Goal: Navigation & Orientation: Find specific page/section

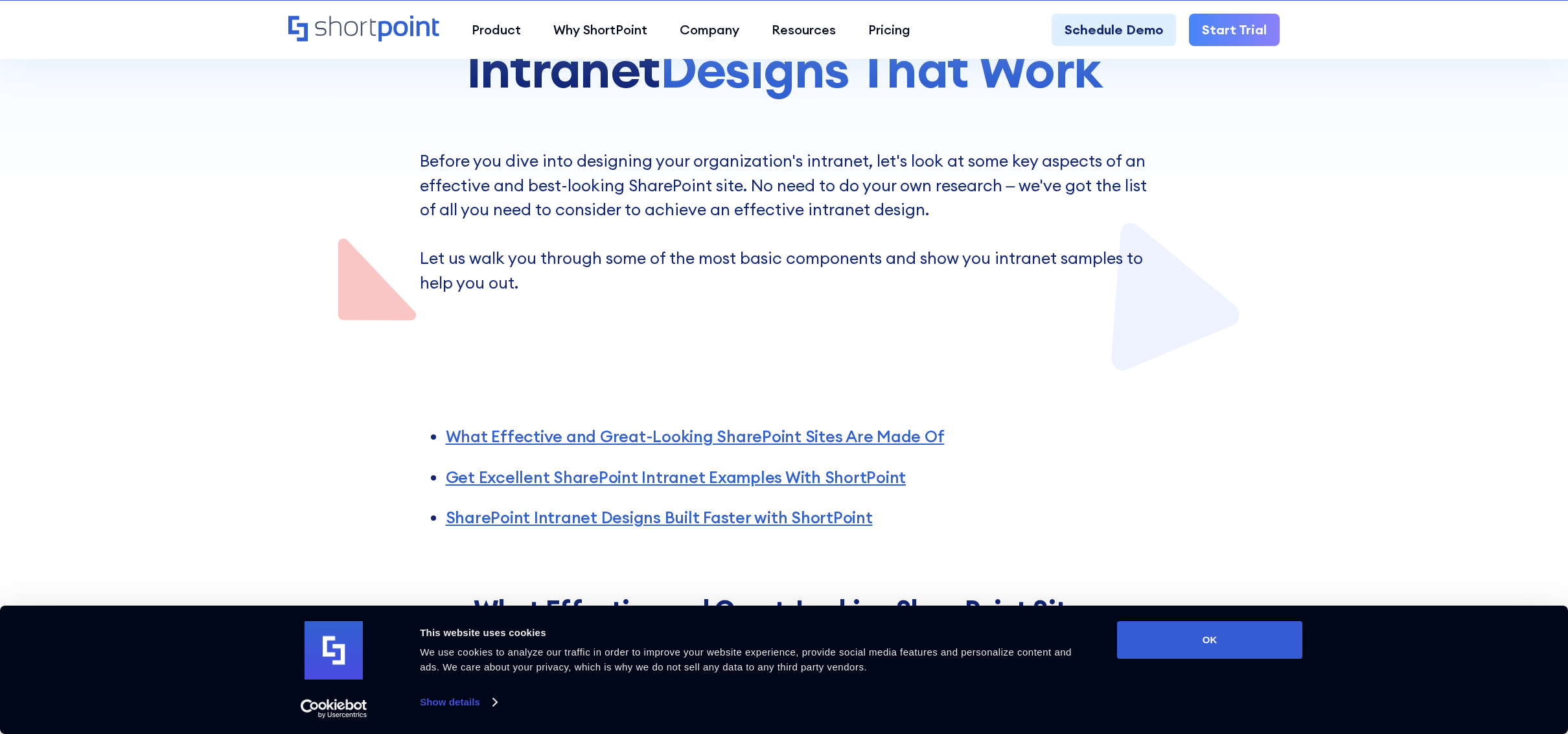
scroll to position [306, 0]
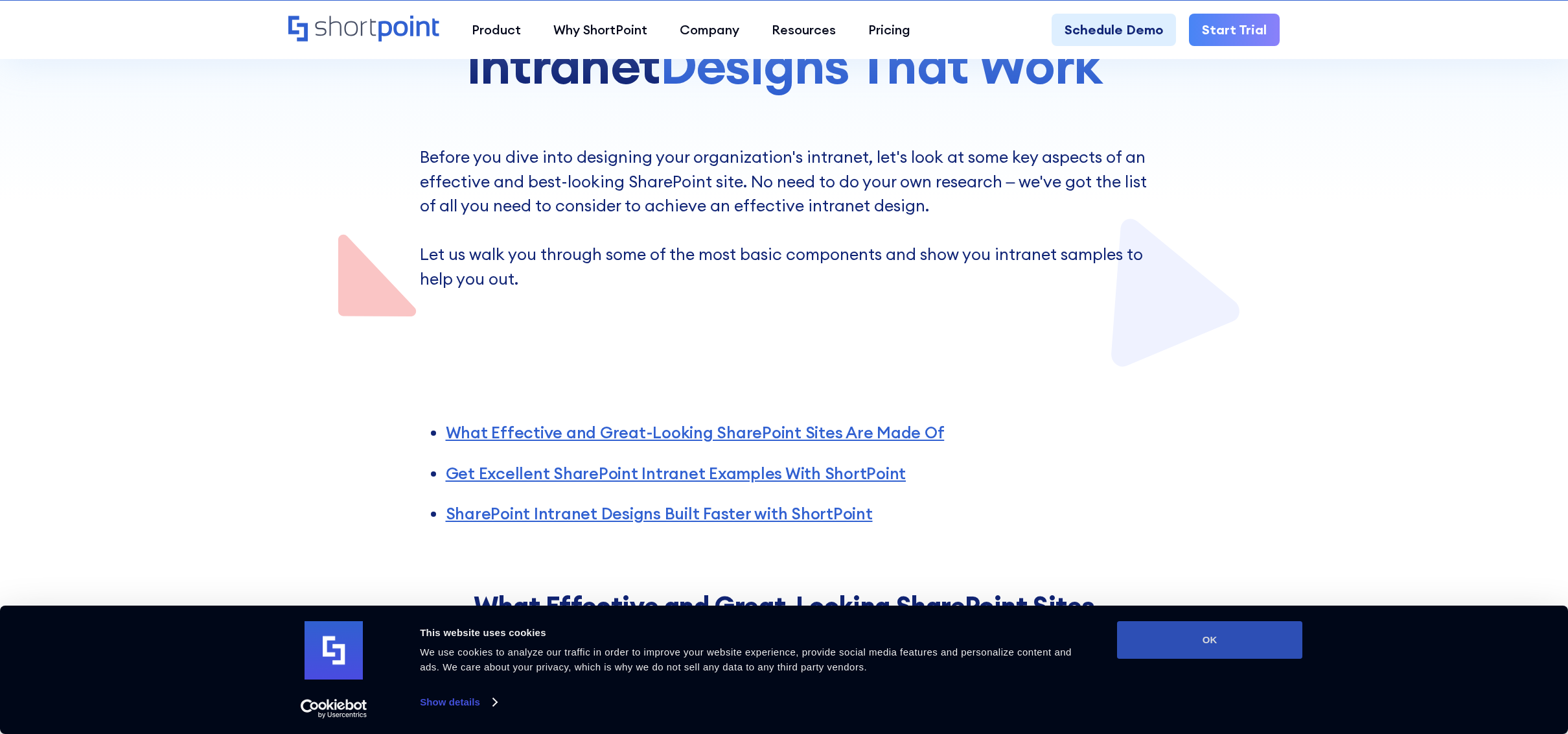
click at [1163, 639] on button "OK" at bounding box center [1209, 640] width 185 height 38
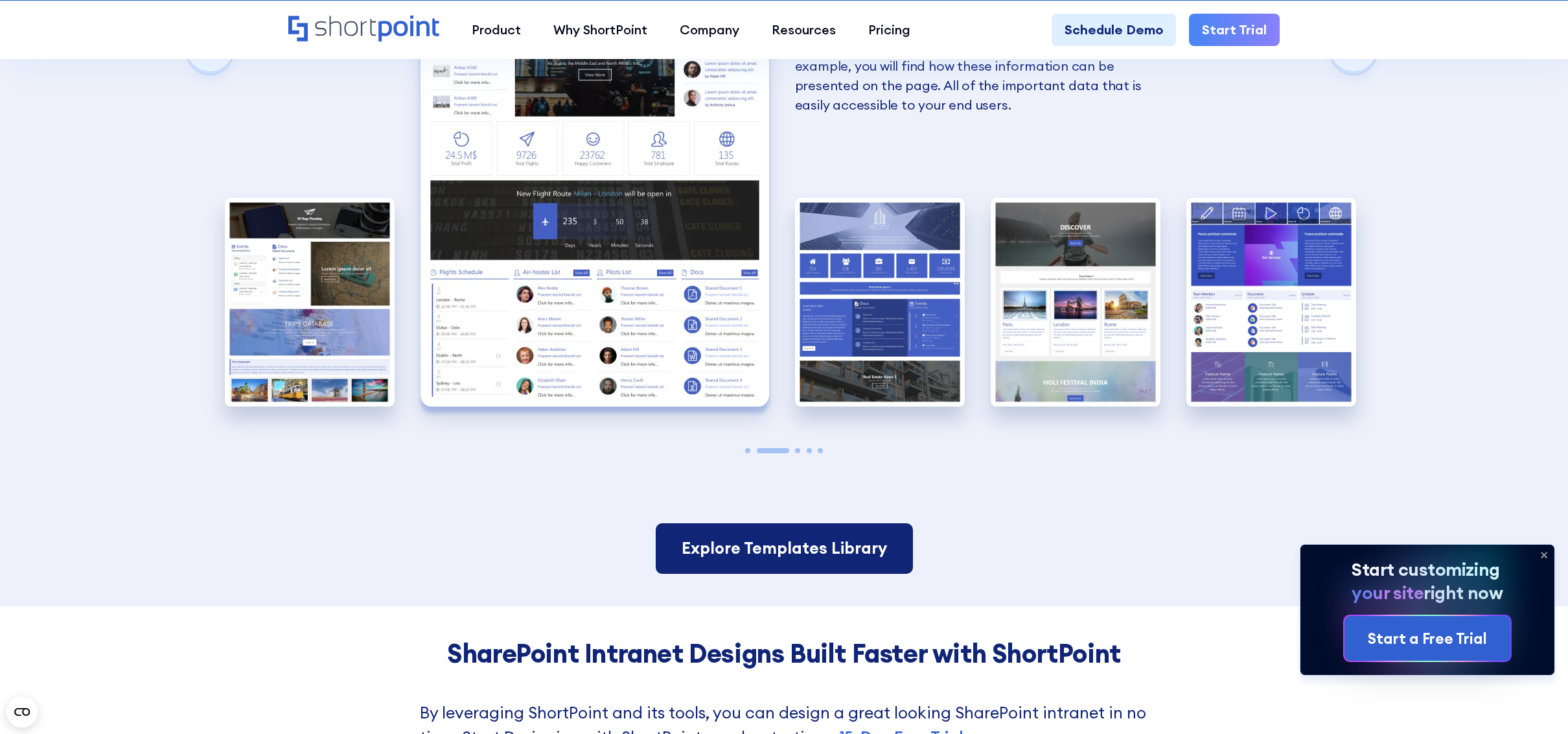
scroll to position [2727, 0]
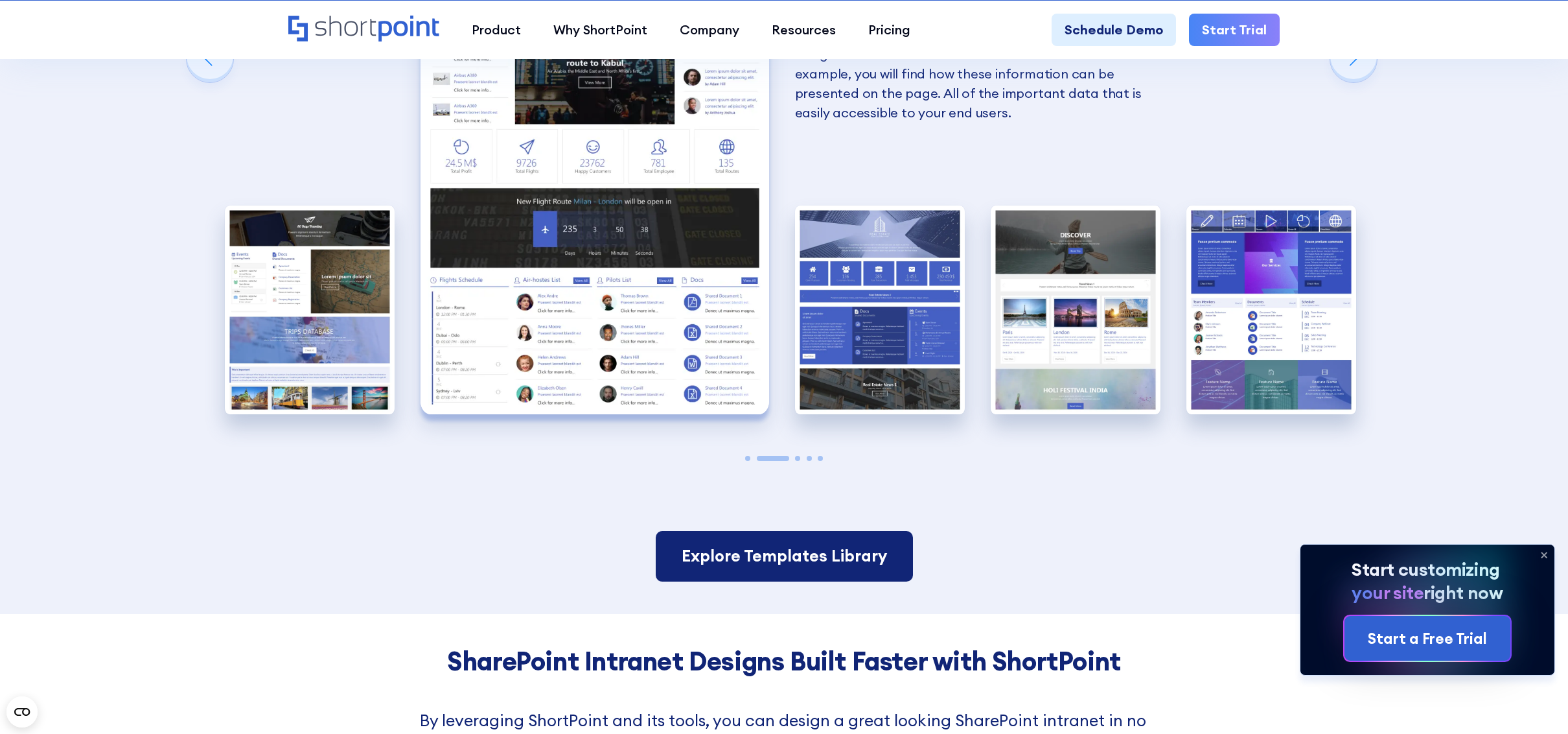
click at [785, 567] on link "Explore Templates Library" at bounding box center [784, 556] width 257 height 51
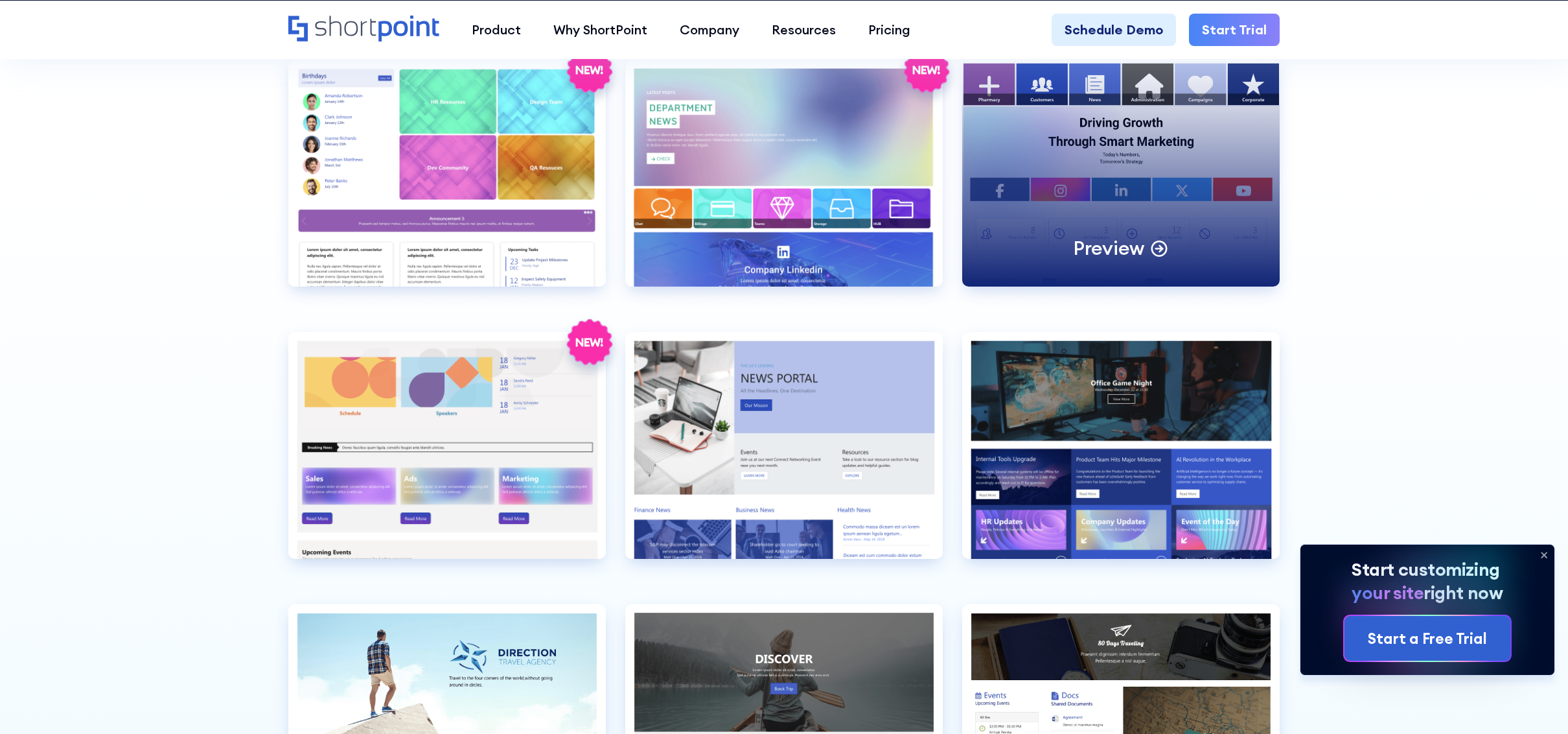
scroll to position [3693, 0]
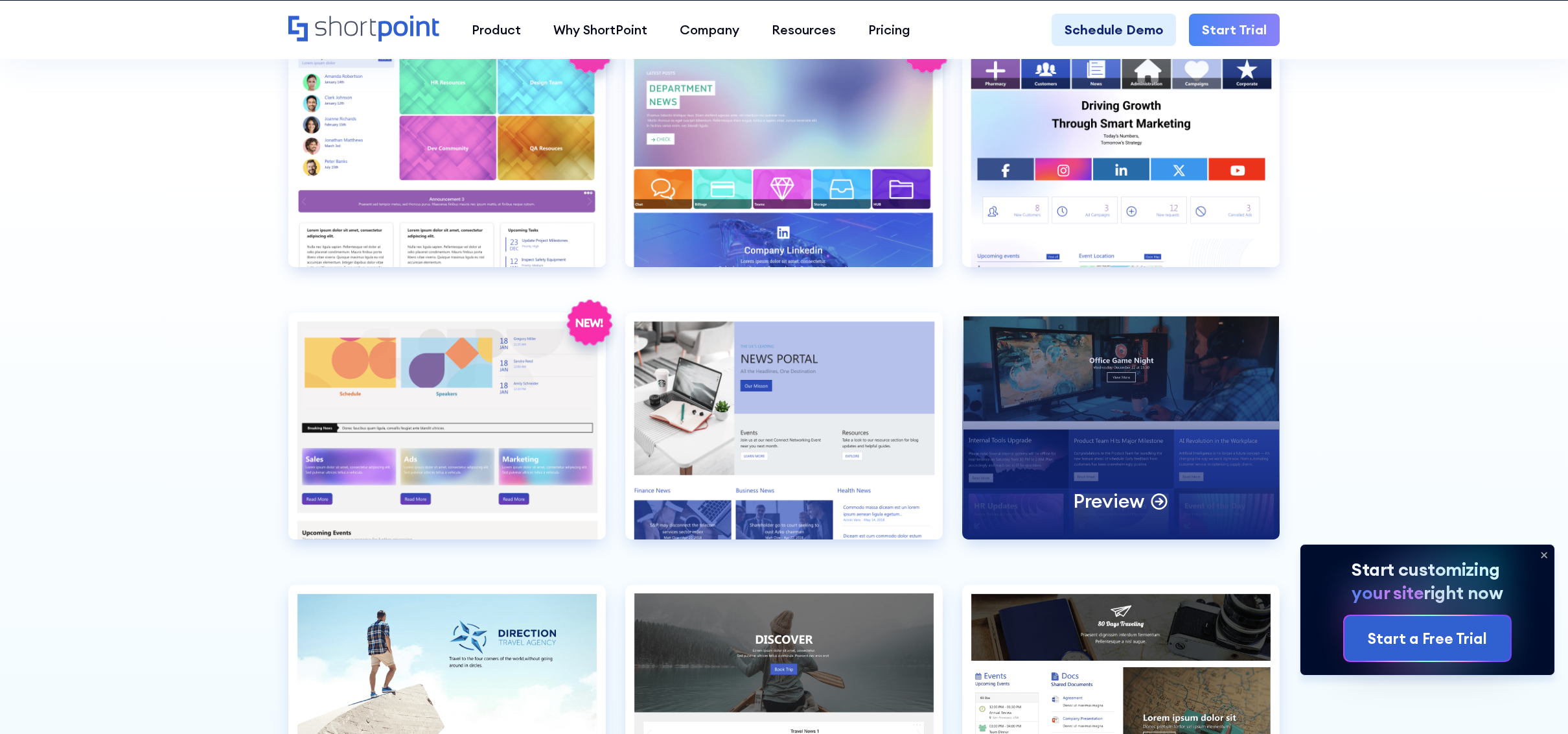
drag, startPoint x: 530, startPoint y: 171, endPoint x: 1105, endPoint y: 494, distance: 659.5
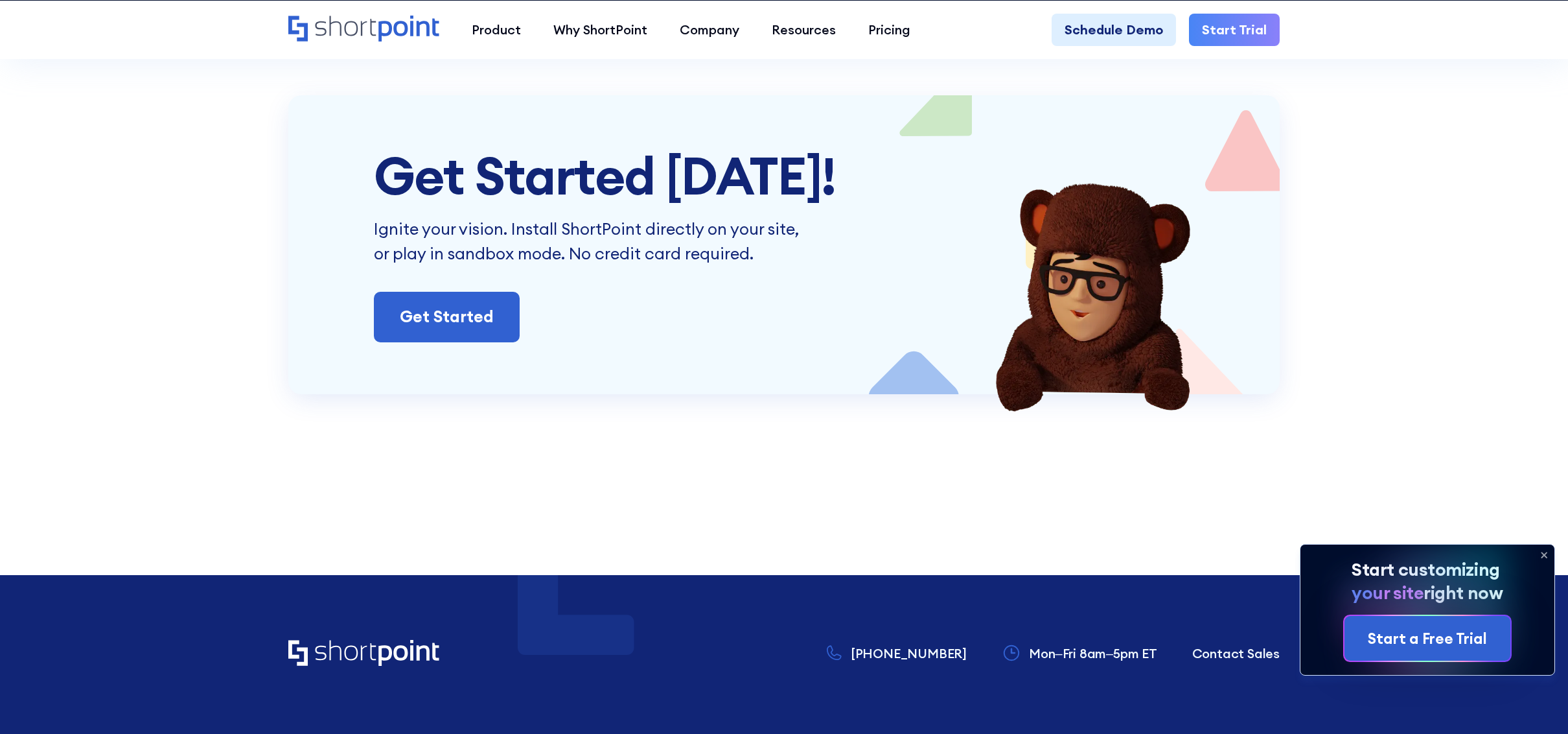
scroll to position [13112, 0]
